Goal: Task Accomplishment & Management: Use online tool/utility

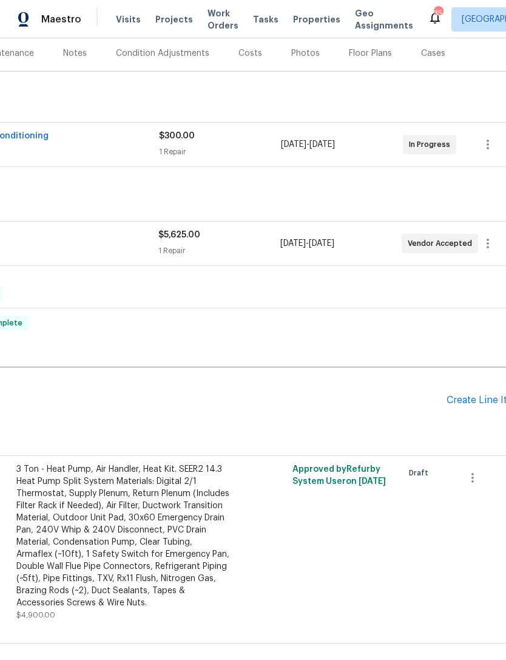
scroll to position [151, 166]
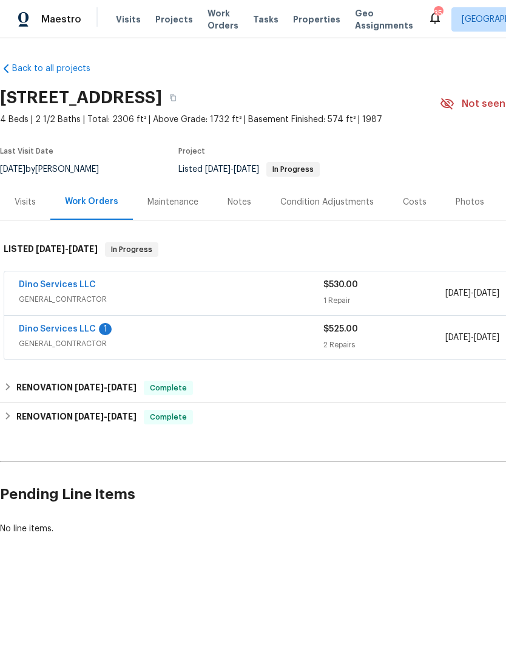
click at [259, 282] on div "Dino Services LLC" at bounding box center [171, 286] width 305 height 15
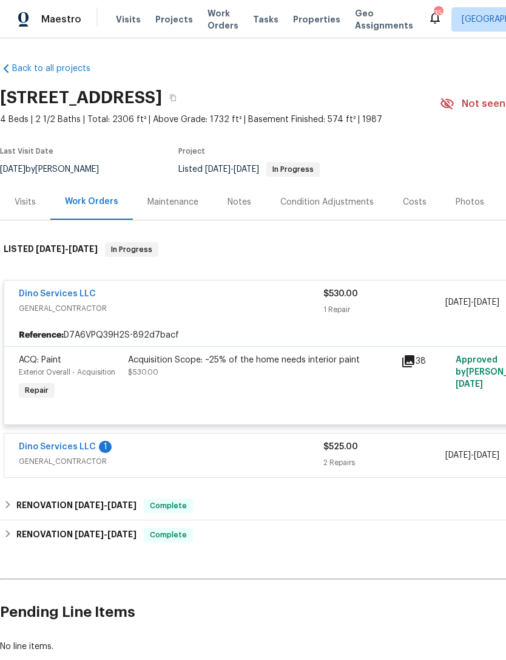
click at [225, 381] on div "Acquisition Scope: ~25% of the home needs interior paint $530.00" at bounding box center [260, 378] width 273 height 56
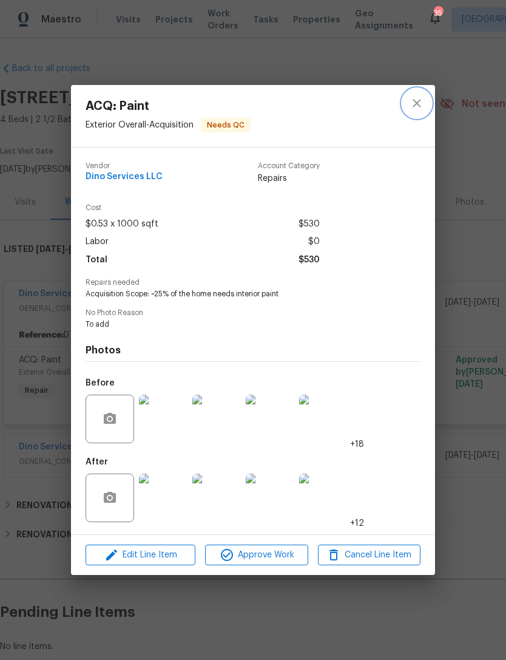
click at [421, 103] on icon "close" at bounding box center [417, 103] width 15 height 15
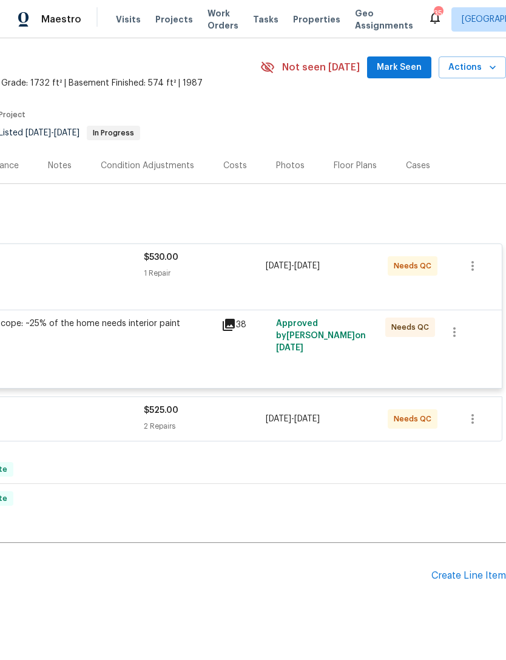
scroll to position [36, 180]
click at [467, 567] on div "Pending Line Items Create Line Item" at bounding box center [163, 576] width 686 height 56
click at [455, 572] on div "Create Line Item" at bounding box center [469, 576] width 75 height 12
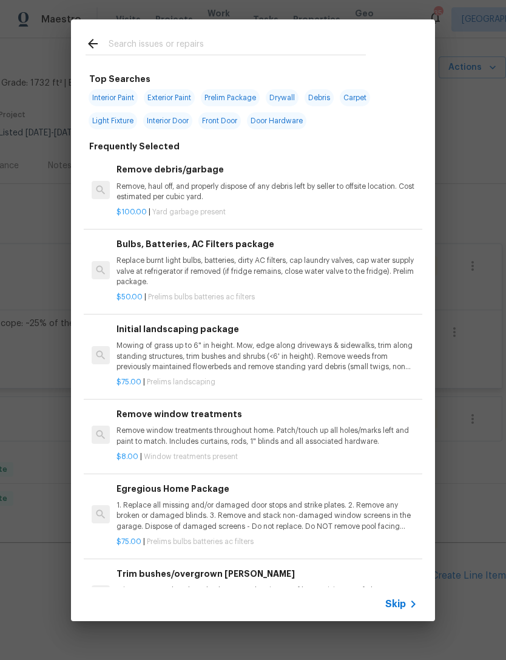
click at [159, 47] on input "text" at bounding box center [237, 45] width 257 height 18
type input "Ini"
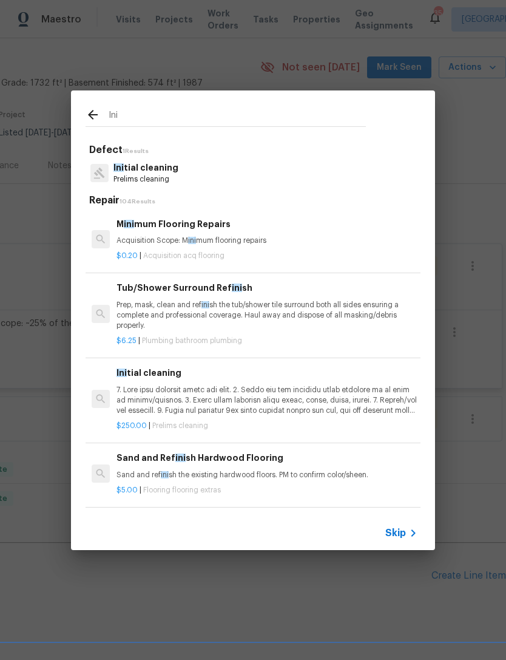
click at [152, 166] on p "Ini tial cleaning" at bounding box center [146, 167] width 65 height 13
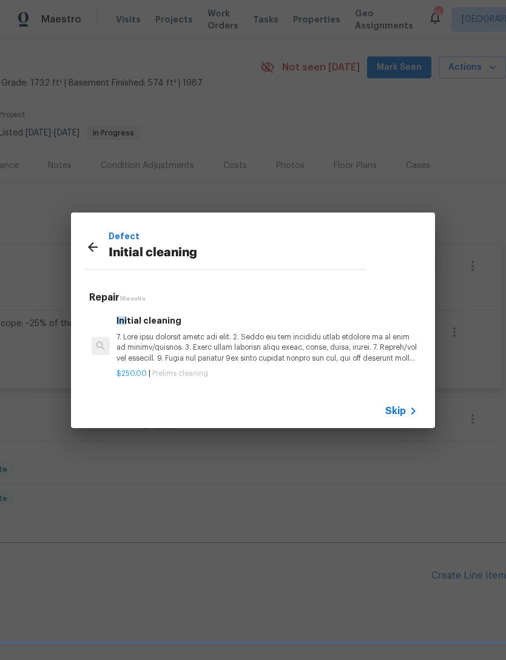
click at [182, 348] on p at bounding box center [267, 347] width 301 height 31
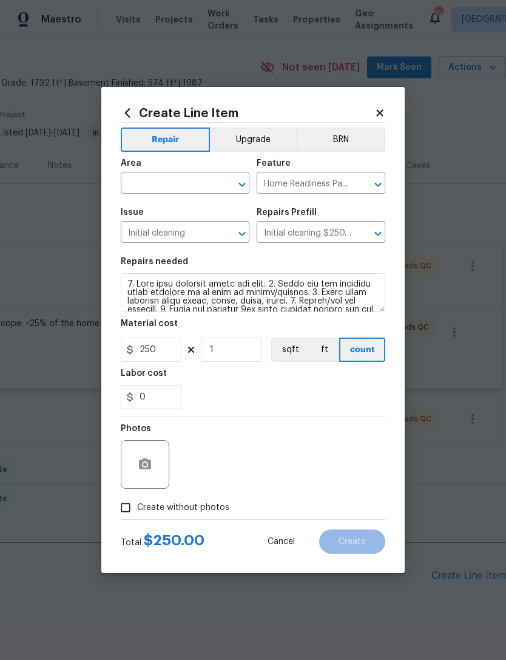
click at [237, 183] on icon "Open" at bounding box center [242, 184] width 15 height 15
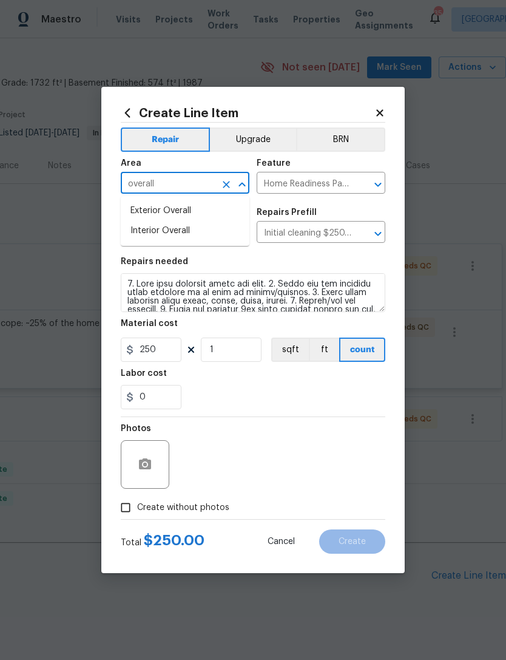
click at [177, 228] on li "Interior Overall" at bounding box center [185, 231] width 129 height 20
type input "Interior Overall"
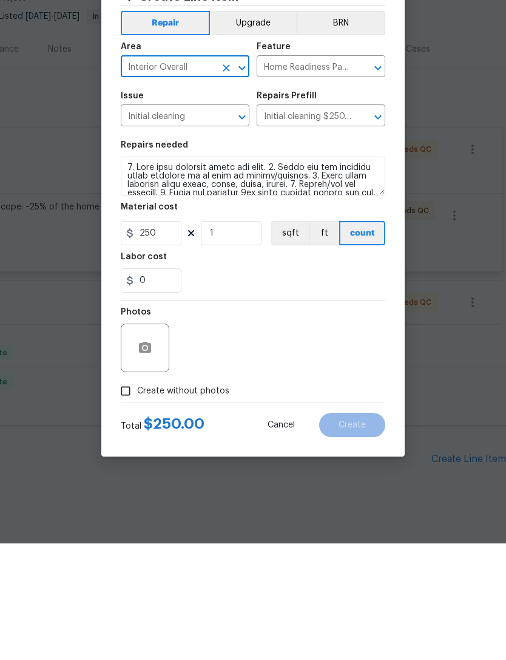
click at [131, 496] on input "Create without photos" at bounding box center [125, 507] width 23 height 23
checkbox input "true"
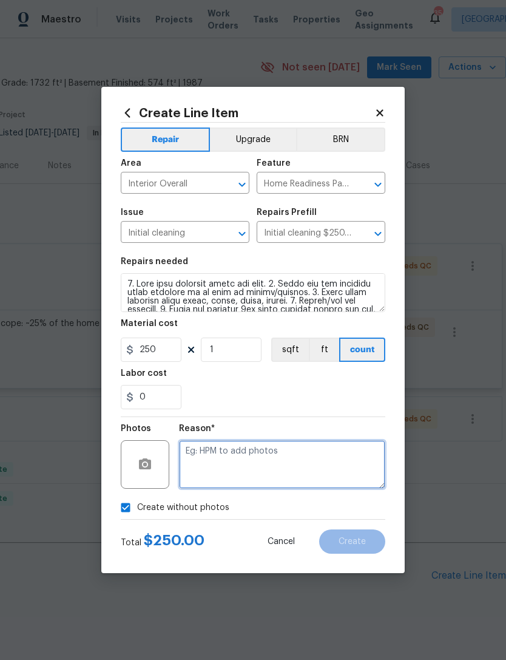
click at [240, 470] on textarea at bounding box center [282, 464] width 206 height 49
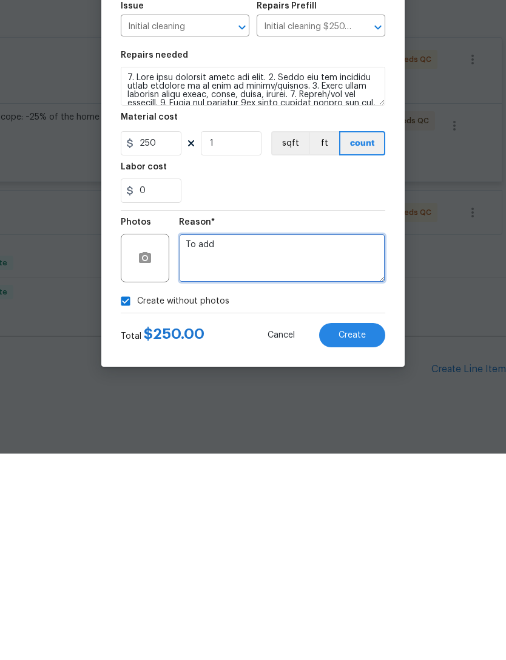
type textarea "To add"
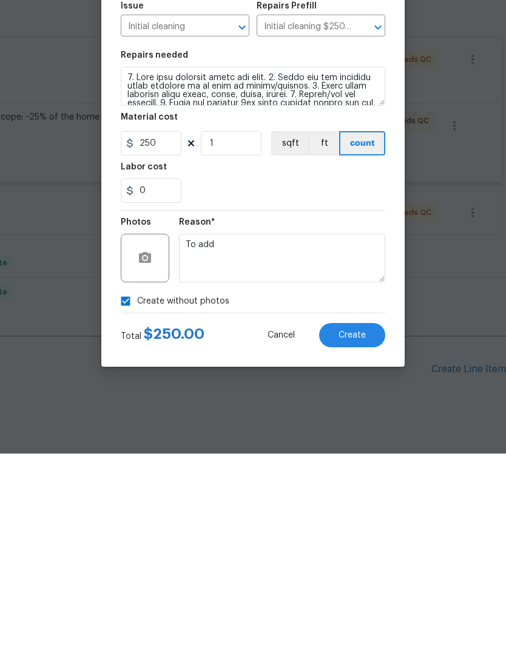
click at [364, 537] on span "Create" at bounding box center [352, 541] width 27 height 9
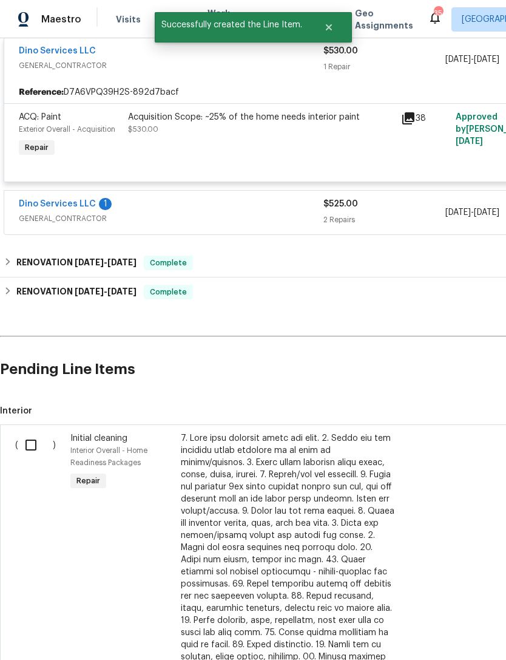
scroll to position [243, 0]
click at [46, 432] on input "checkbox" at bounding box center [35, 444] width 35 height 25
checkbox input "true"
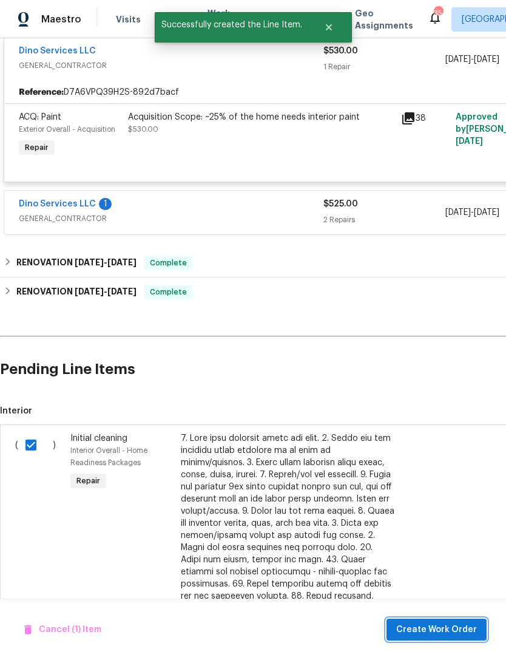
click at [455, 629] on span "Create Work Order" at bounding box center [436, 629] width 81 height 15
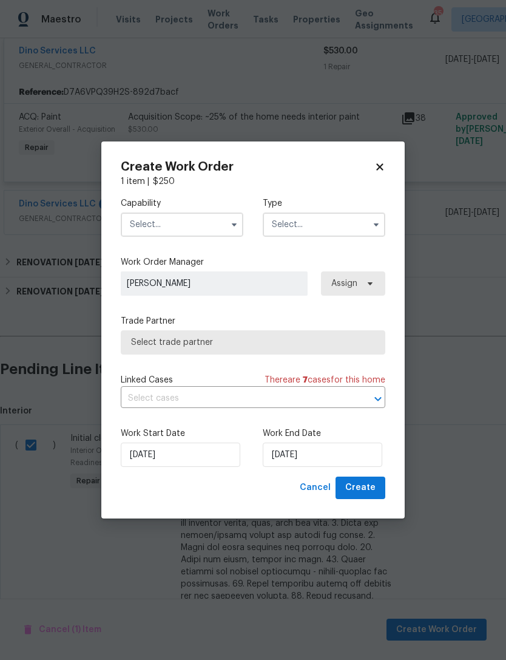
click at [234, 217] on button "button" at bounding box center [234, 224] width 15 height 15
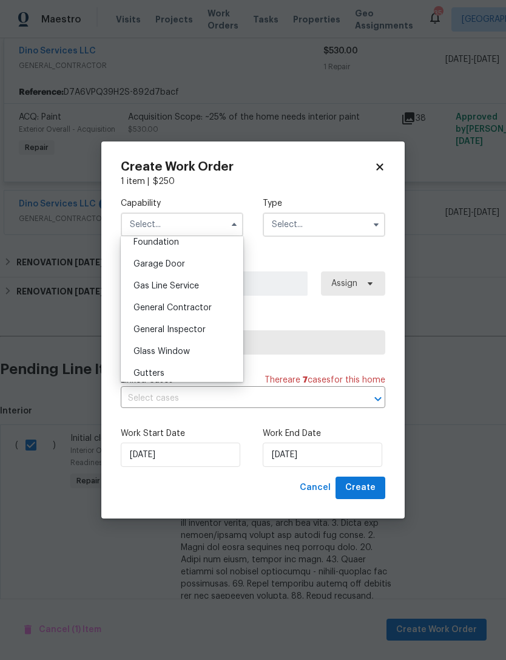
scroll to position [522, 0]
click at [199, 307] on span "General Contractor" at bounding box center [173, 308] width 78 height 8
type input "General Contractor"
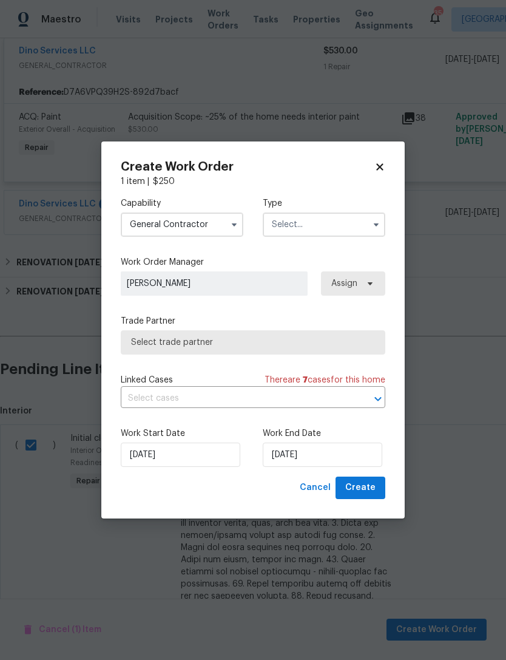
click at [343, 223] on input "text" at bounding box center [324, 224] width 123 height 24
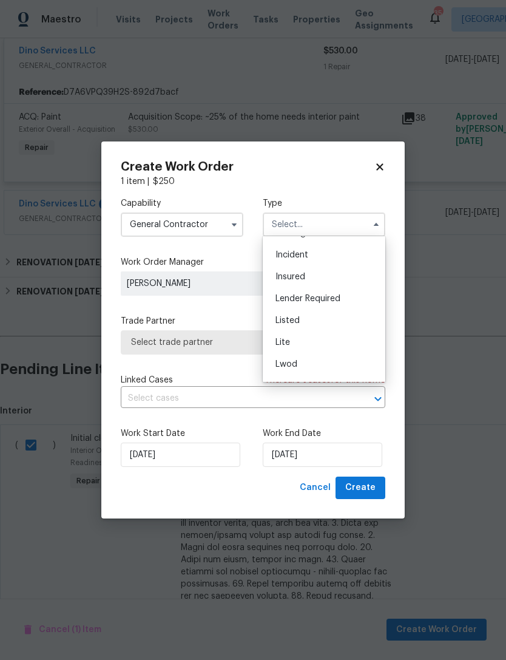
scroll to position [63, 0]
click at [302, 314] on div "Listed" at bounding box center [324, 318] width 117 height 22
type input "Listed"
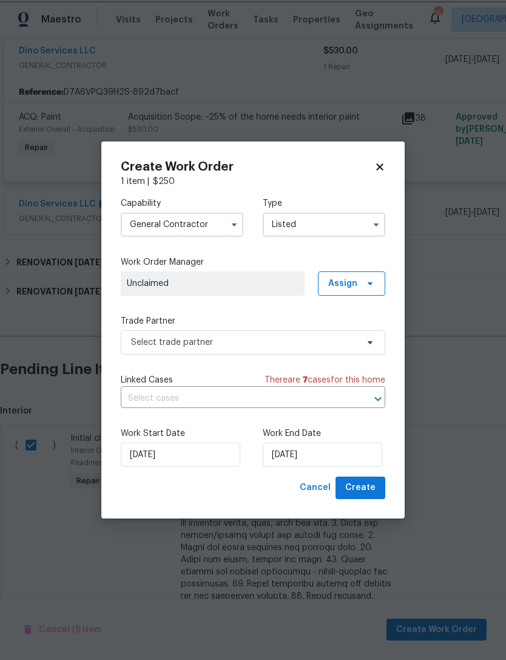
scroll to position [0, 0]
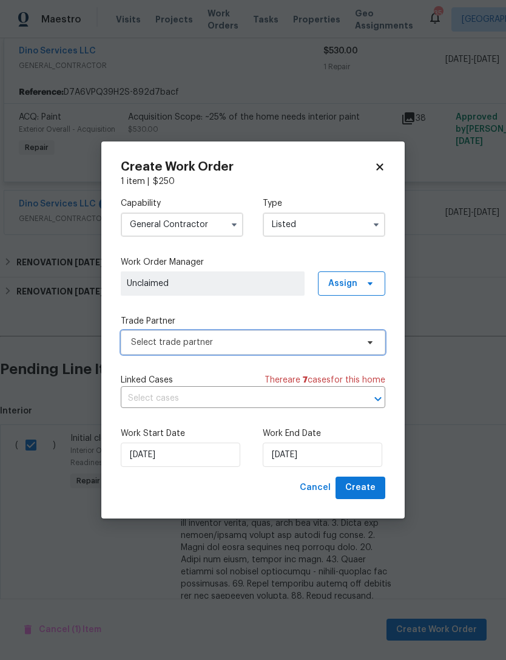
click at [362, 342] on span at bounding box center [368, 342] width 13 height 10
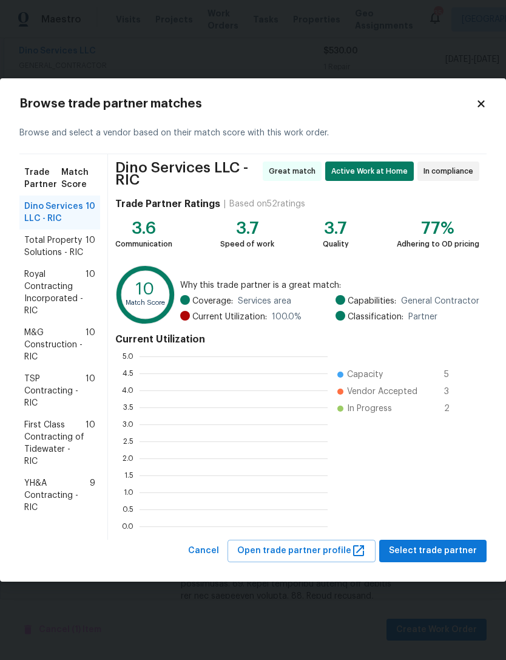
scroll to position [170, 188]
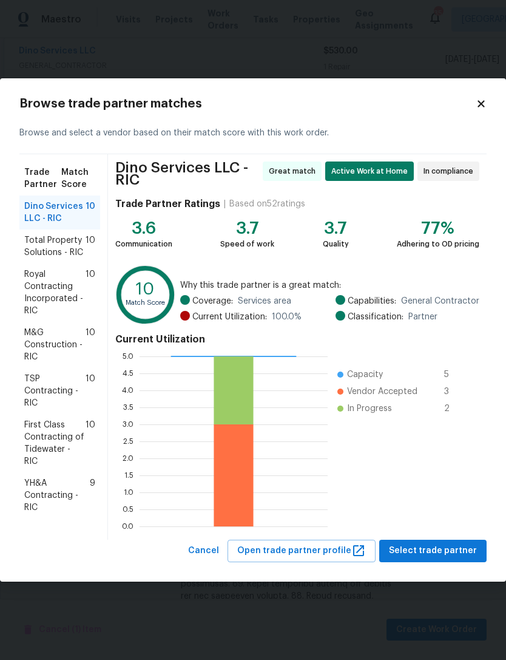
click at [69, 207] on span "Dino Services LLC - RIC" at bounding box center [54, 212] width 61 height 24
click at [439, 548] on span "Select trade partner" at bounding box center [433, 550] width 88 height 15
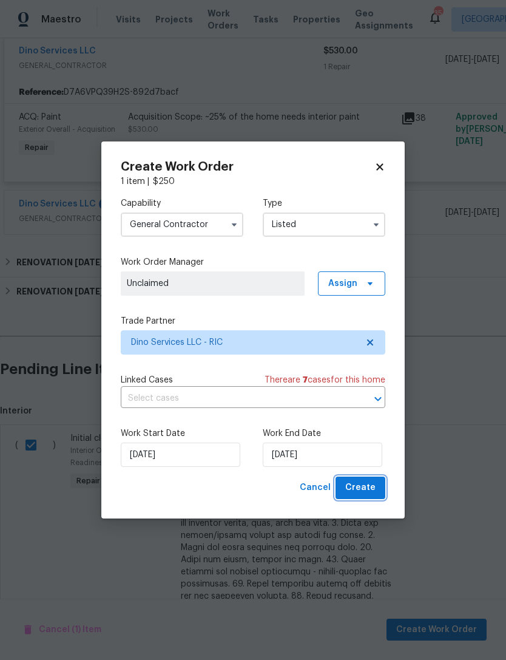
click at [371, 489] on span "Create" at bounding box center [360, 487] width 30 height 15
checkbox input "false"
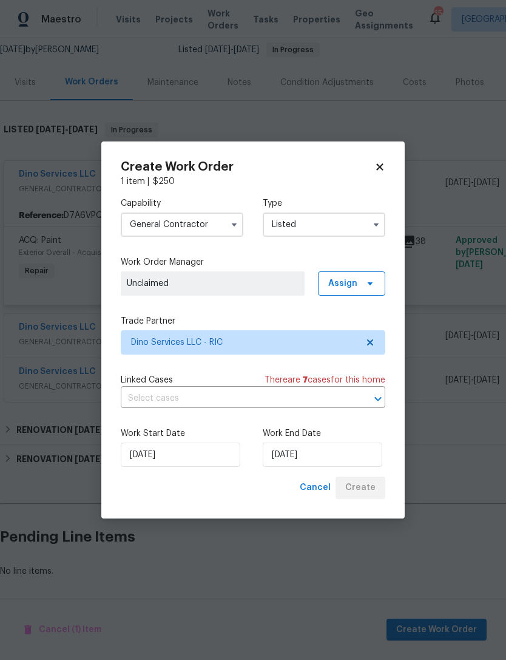
scroll to position [81, 0]
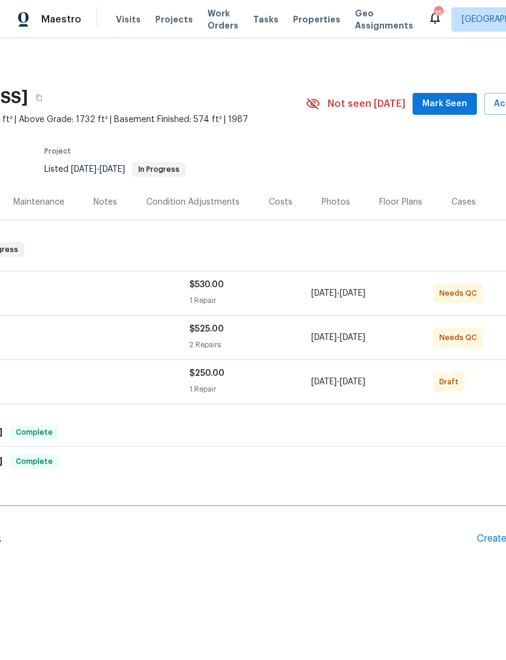
scroll to position [0, 171]
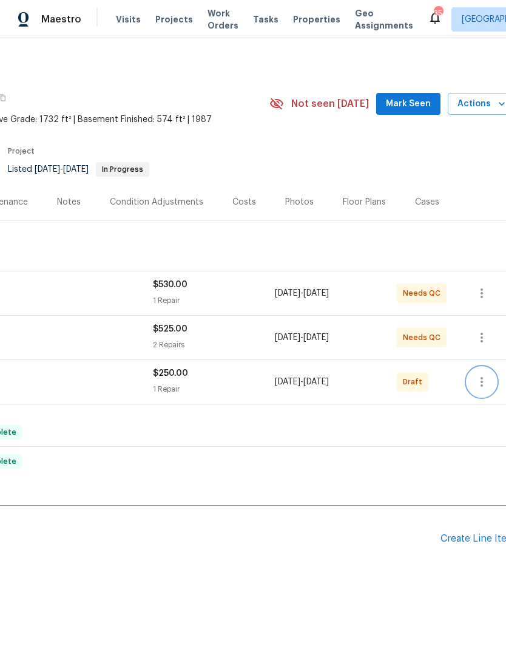
click at [493, 379] on button "button" at bounding box center [481, 381] width 29 height 29
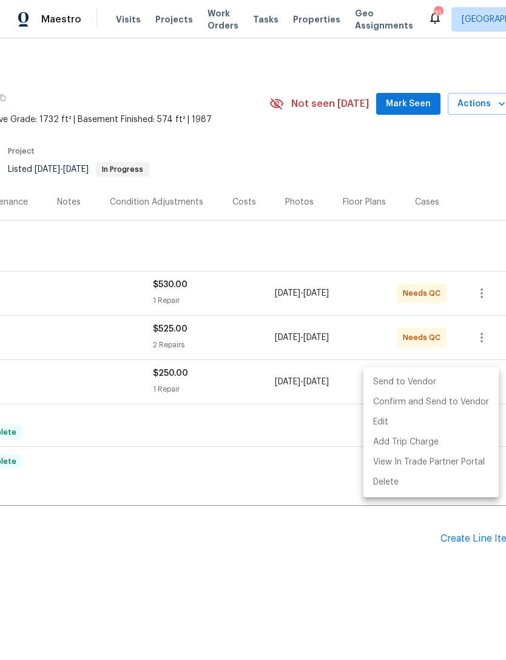
click at [413, 376] on li "Send to Vendor" at bounding box center [431, 382] width 135 height 20
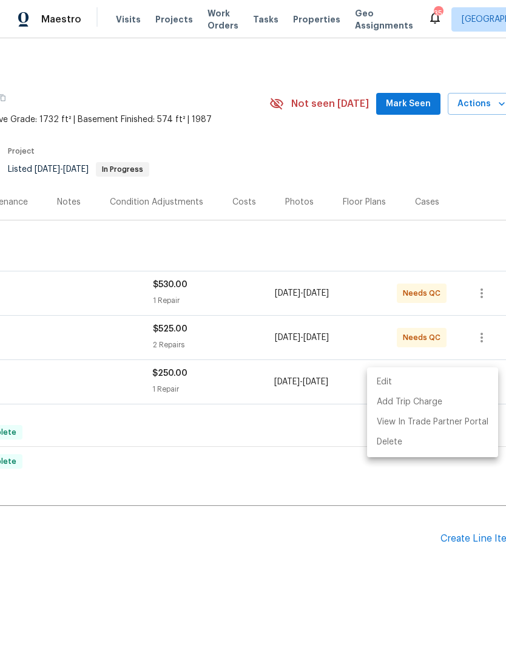
click at [315, 483] on div at bounding box center [253, 330] width 506 height 660
